Goal: Task Accomplishment & Management: Use online tool/utility

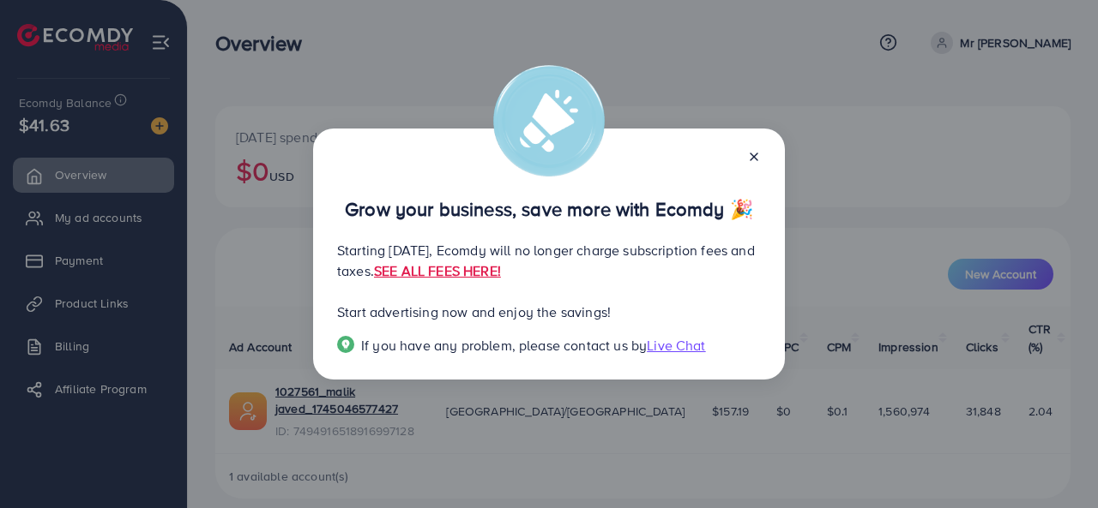
click at [757, 161] on icon at bounding box center [754, 157] width 14 height 14
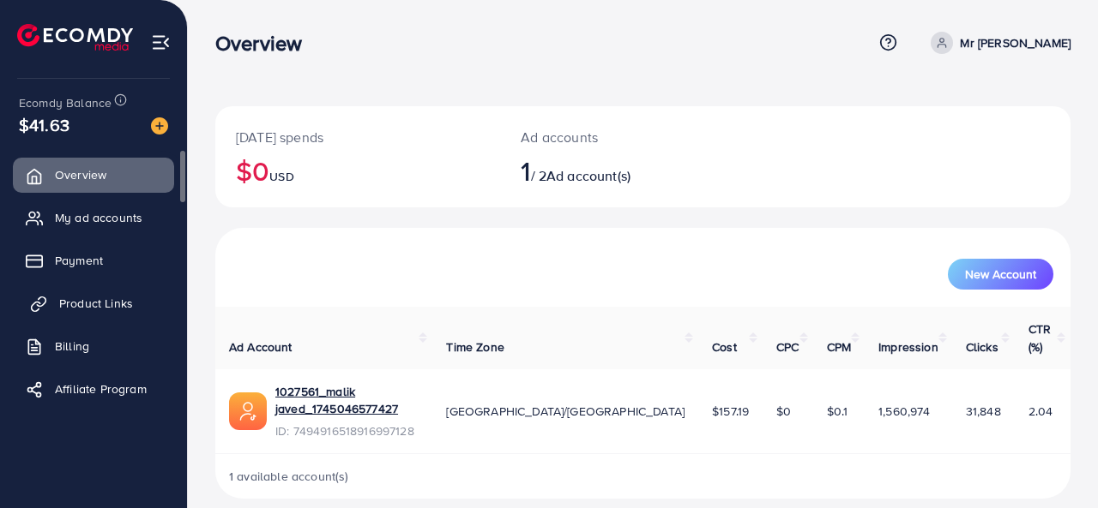
click at [96, 307] on span "Product Links" at bounding box center [96, 303] width 74 height 17
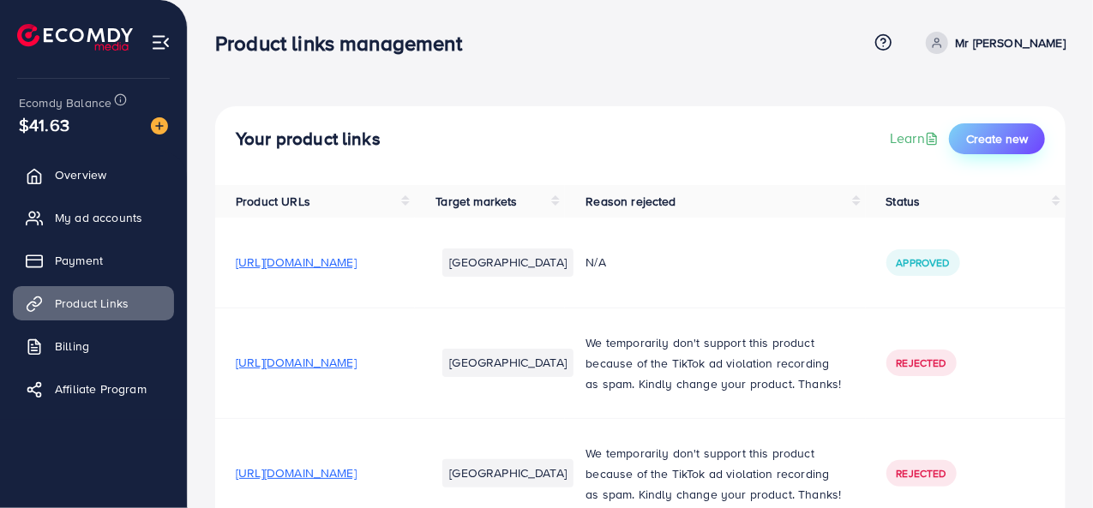
click at [971, 139] on span "Create new" at bounding box center [997, 138] width 62 height 17
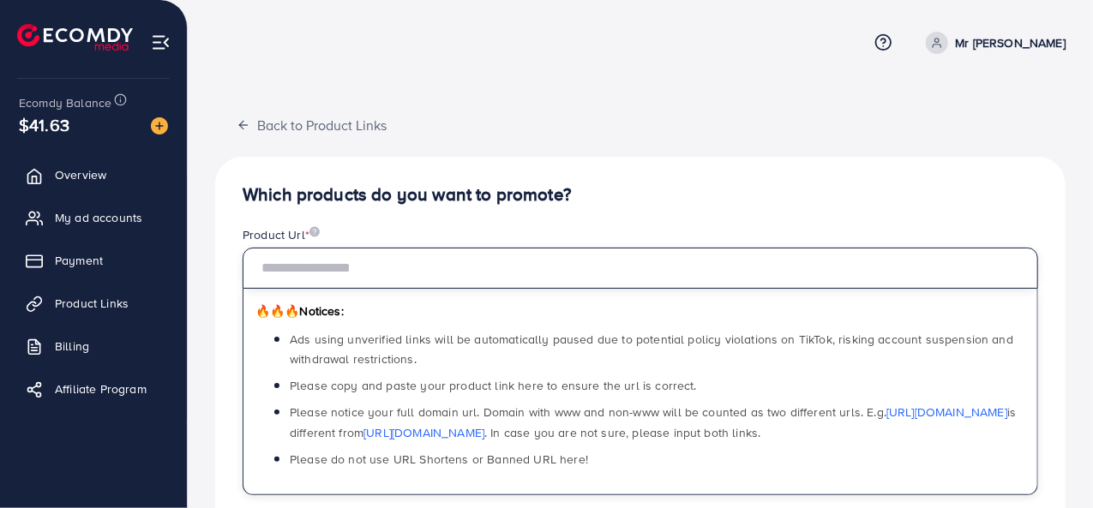
click at [483, 275] on input "text" at bounding box center [641, 268] width 796 height 41
paste input "**********"
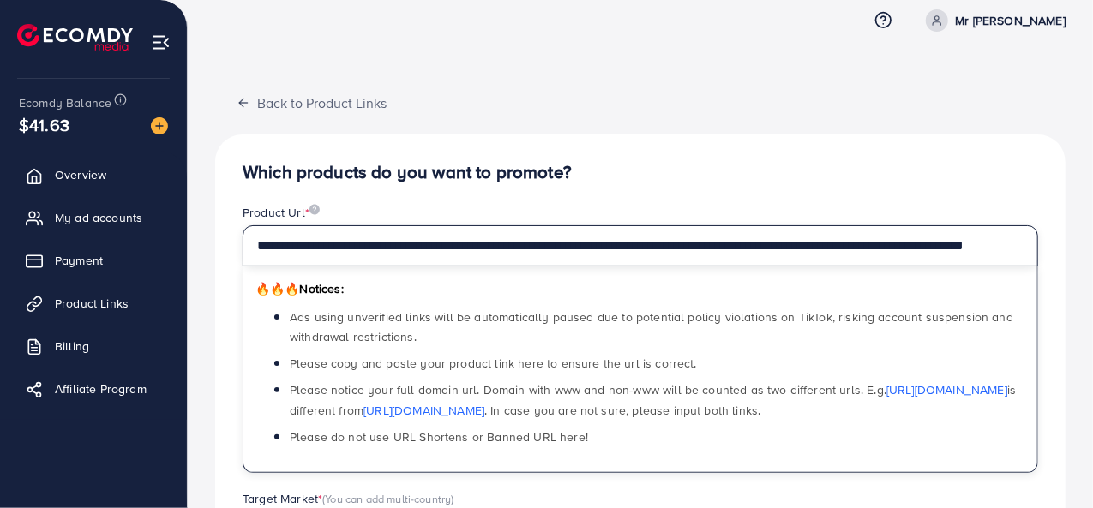
scroll to position [246, 0]
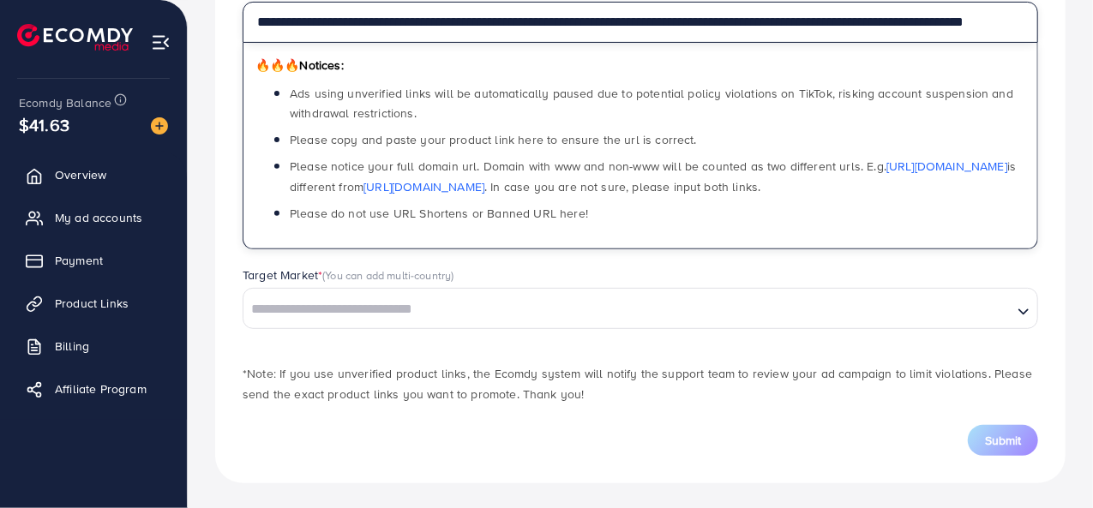
type input "**********"
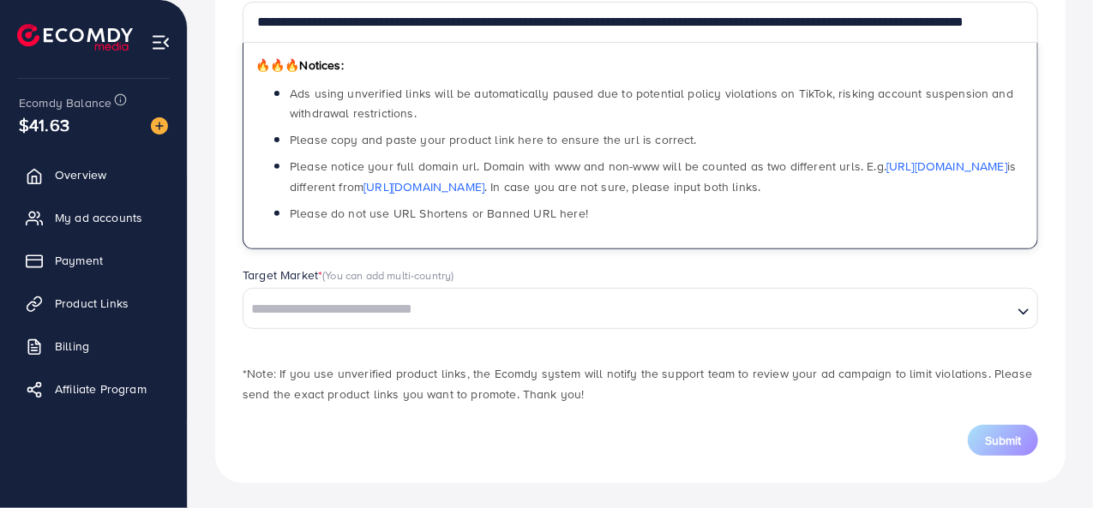
click at [474, 301] on input "Search for option" at bounding box center [628, 310] width 766 height 27
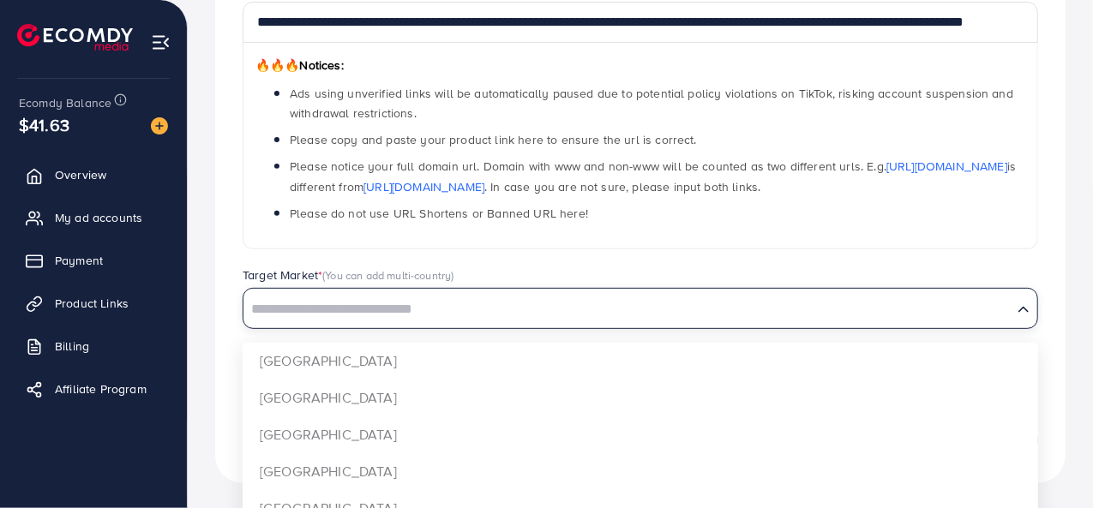
scroll to position [0, 0]
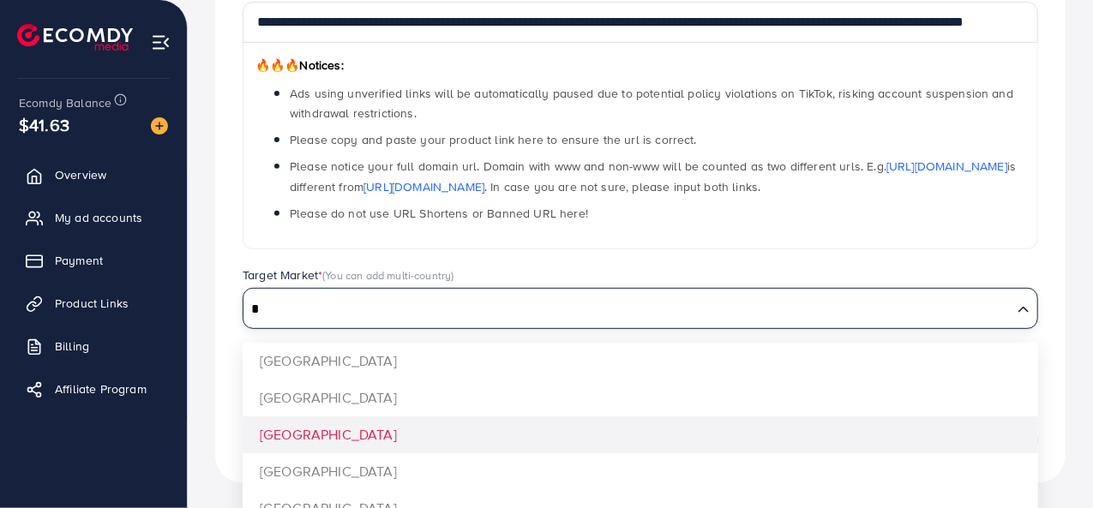
type input "*"
click at [333, 426] on div "**********" at bounding box center [640, 197] width 851 height 573
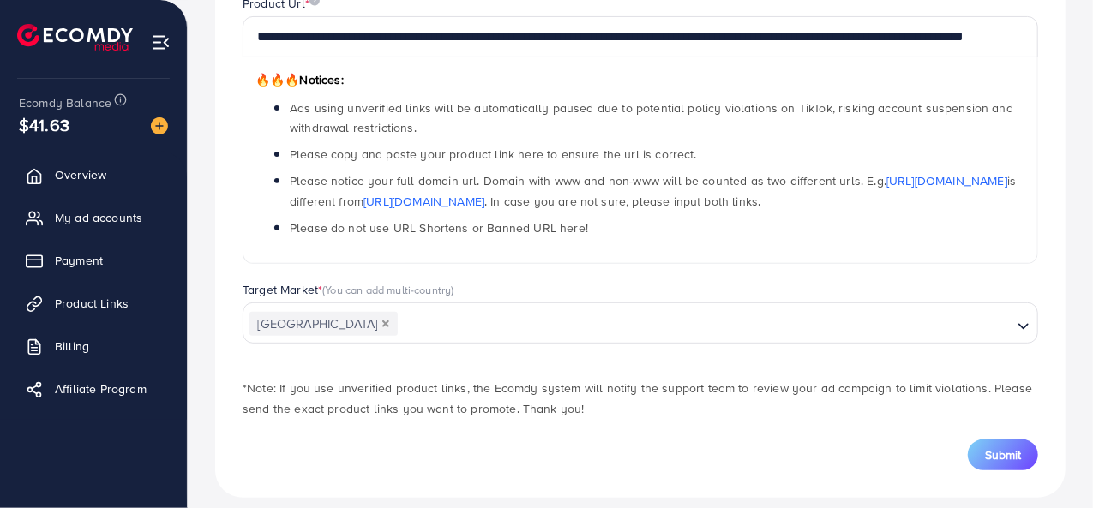
scroll to position [246, 0]
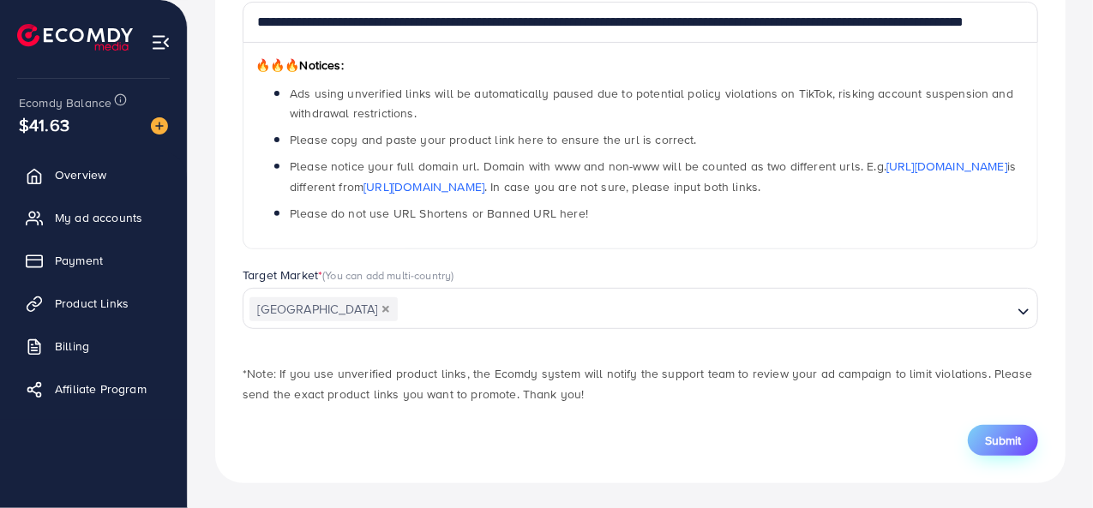
click at [990, 437] on span "Submit" at bounding box center [1003, 440] width 36 height 17
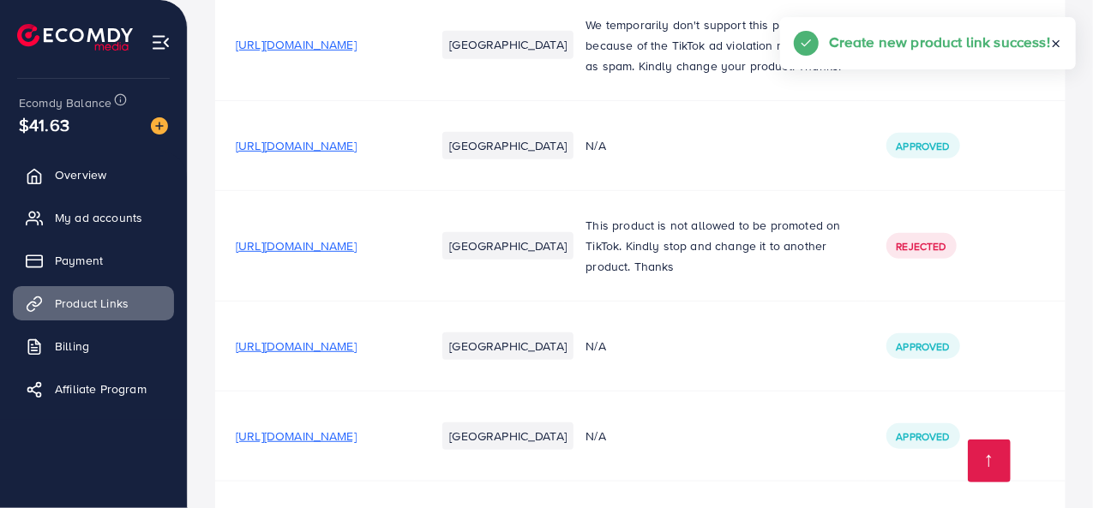
scroll to position [789, 0]
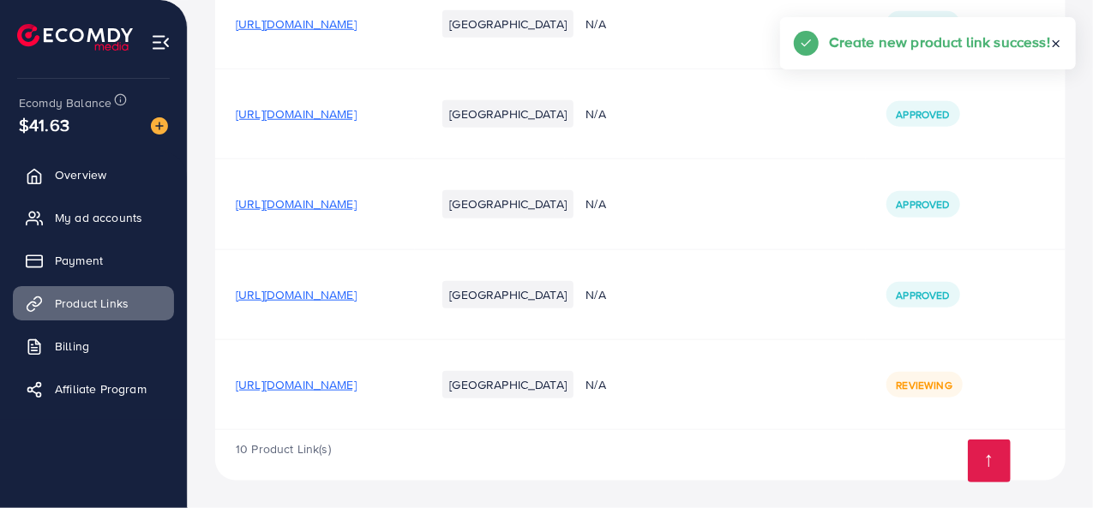
click at [357, 387] on span "[URL][DOMAIN_NAME]" at bounding box center [296, 384] width 121 height 17
click at [357, 388] on span "[URL][DOMAIN_NAME]" at bounding box center [296, 384] width 121 height 17
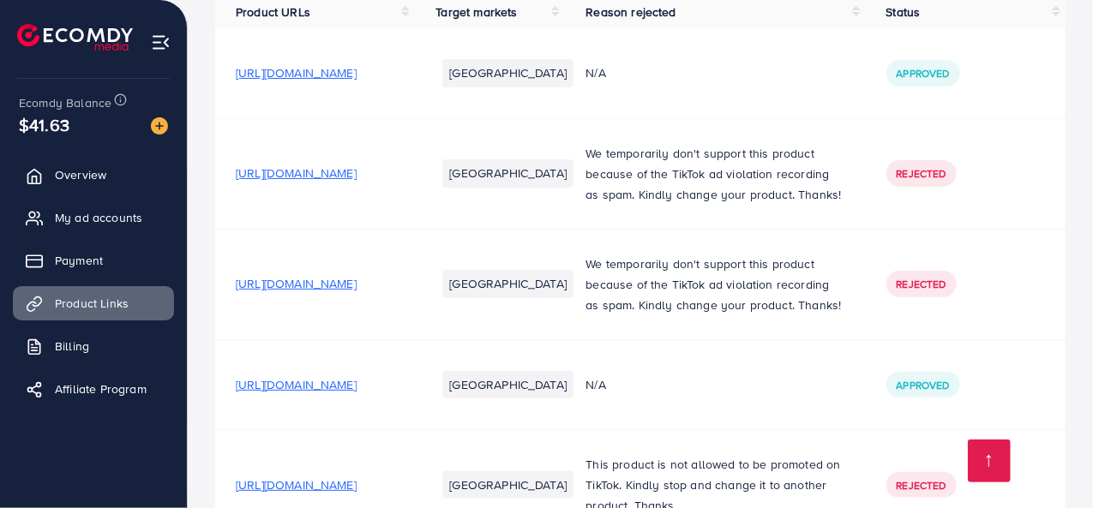
scroll to position [0, 0]
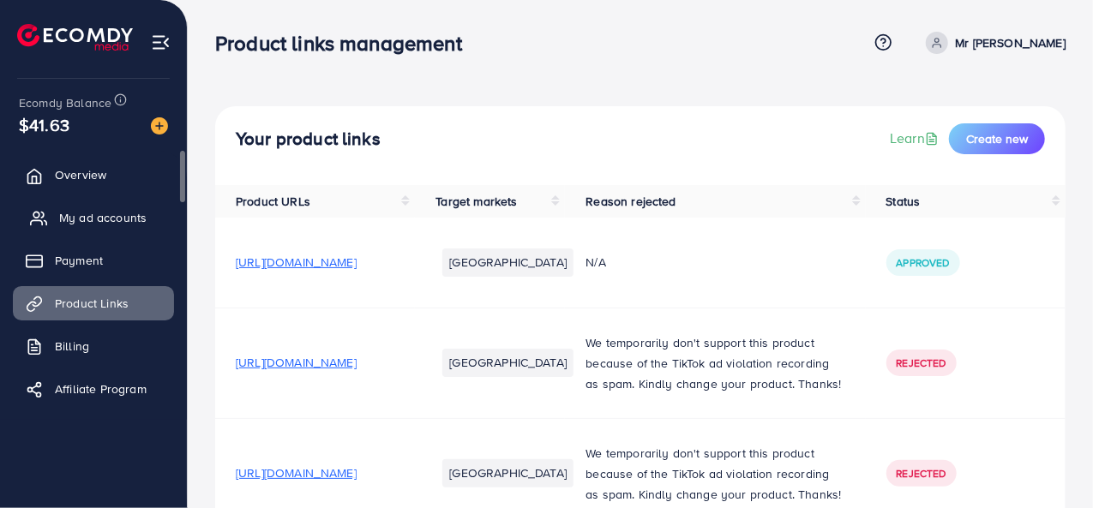
click at [87, 219] on span "My ad accounts" at bounding box center [102, 217] width 87 height 17
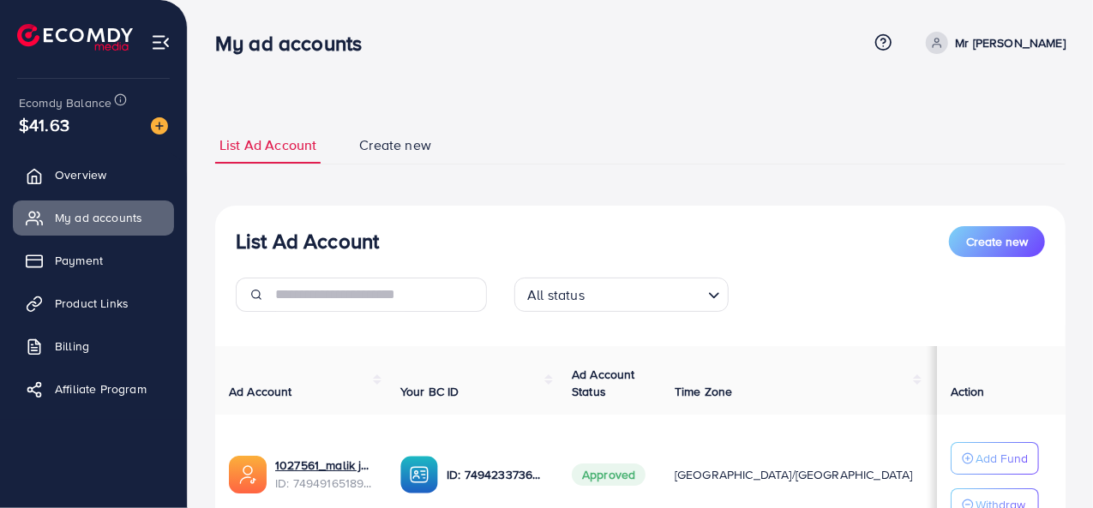
scroll to position [153, 0]
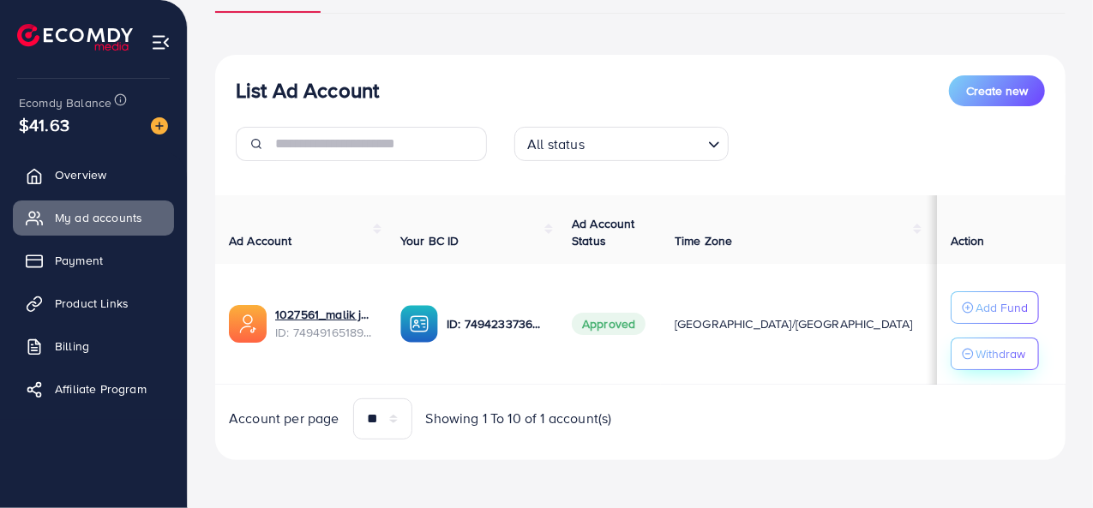
click at [998, 352] on p "Withdraw" at bounding box center [1001, 354] width 50 height 21
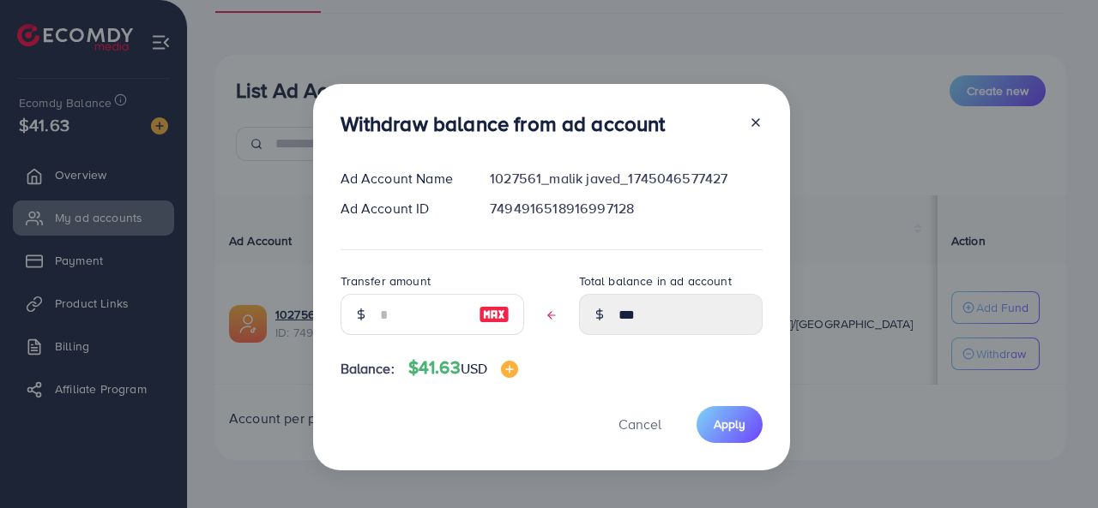
click at [672, 408] on div "Cancel Apply" at bounding box center [551, 424] width 422 height 37
click at [614, 428] on button "Cancel" at bounding box center [640, 424] width 86 height 37
